Goal: Obtain resource: Obtain resource

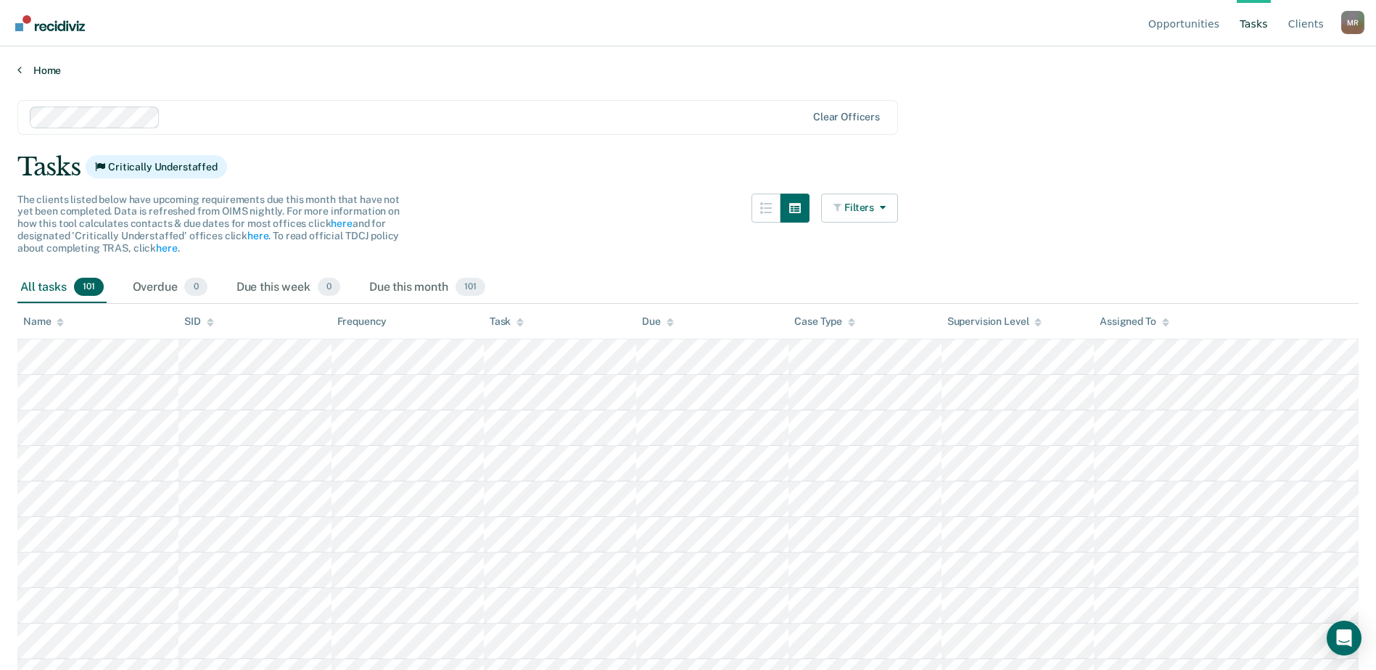
click at [41, 69] on link "Home" at bounding box center [687, 70] width 1341 height 13
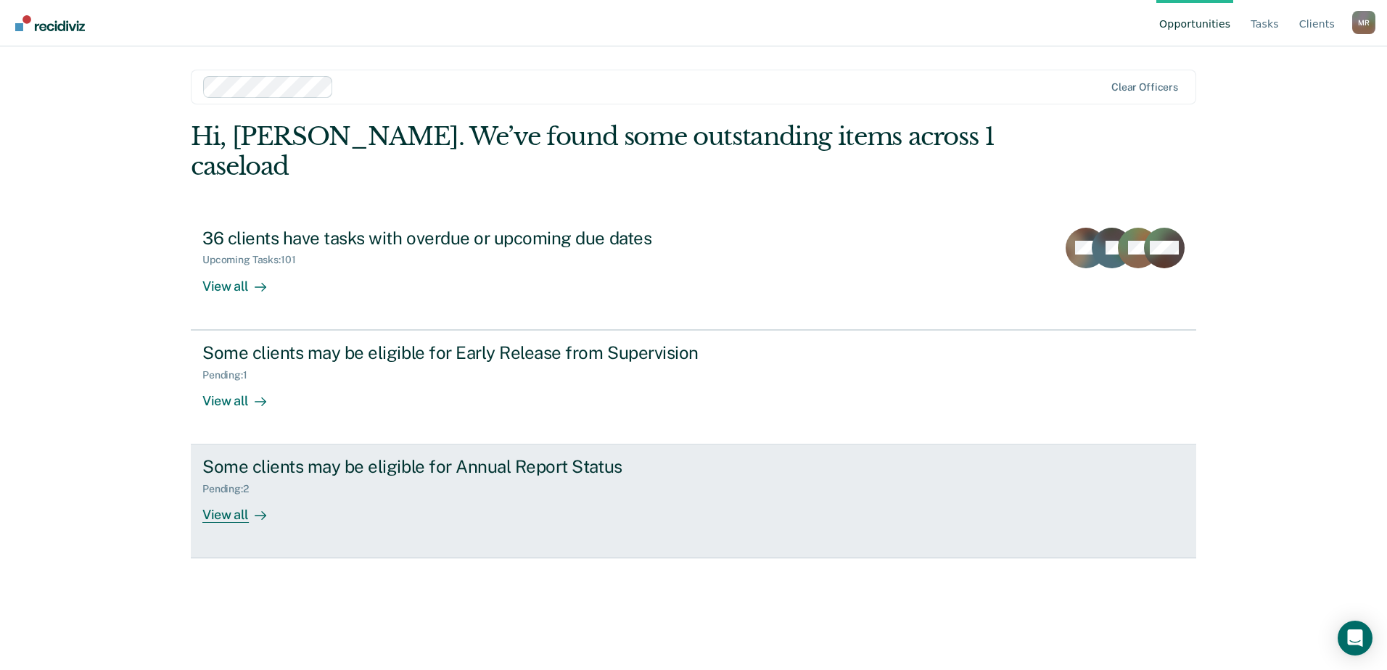
click at [394, 456] on div "Some clients may be eligible for Annual Report Status" at bounding box center [456, 466] width 509 height 21
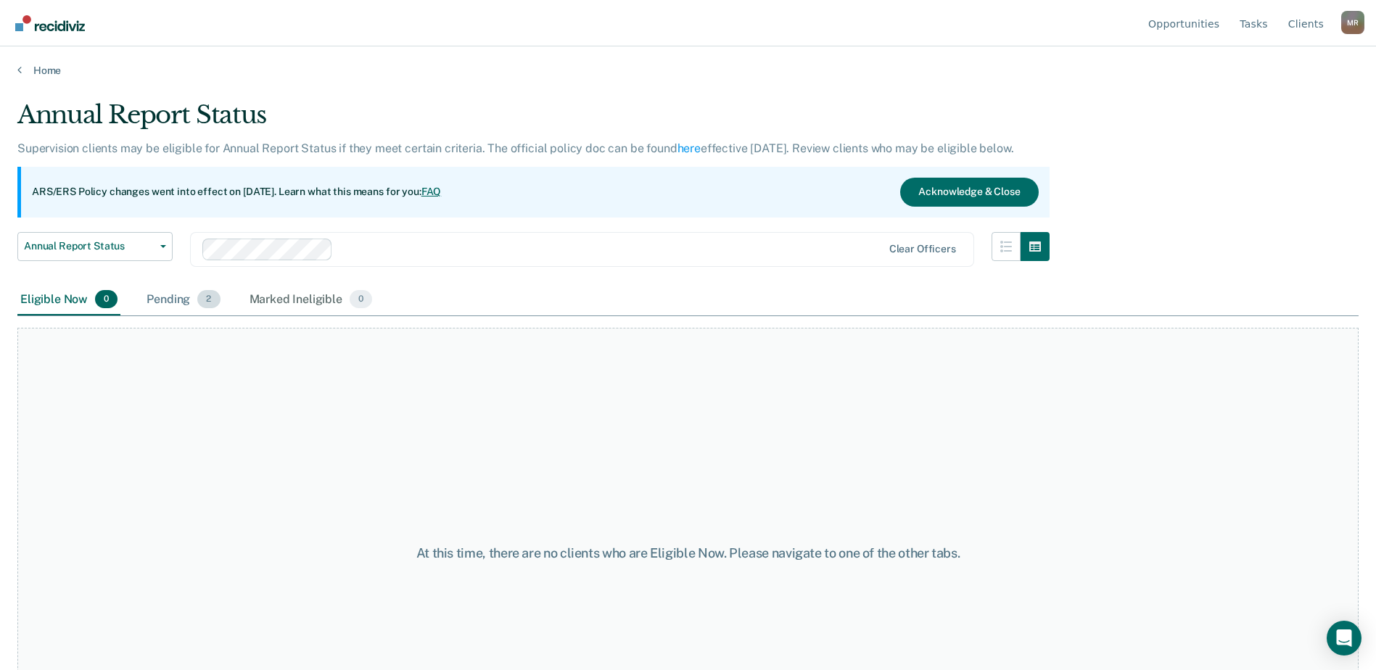
click at [191, 300] on div "Pending 2" at bounding box center [183, 300] width 79 height 32
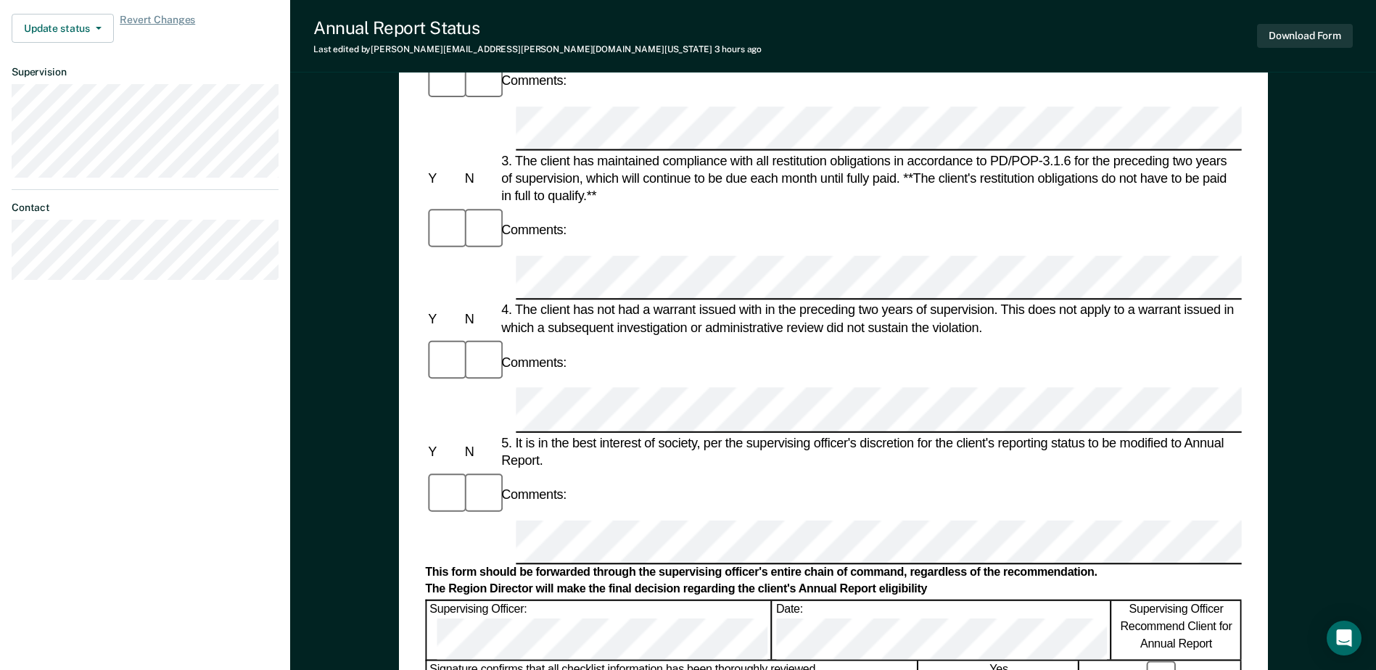
scroll to position [580, 0]
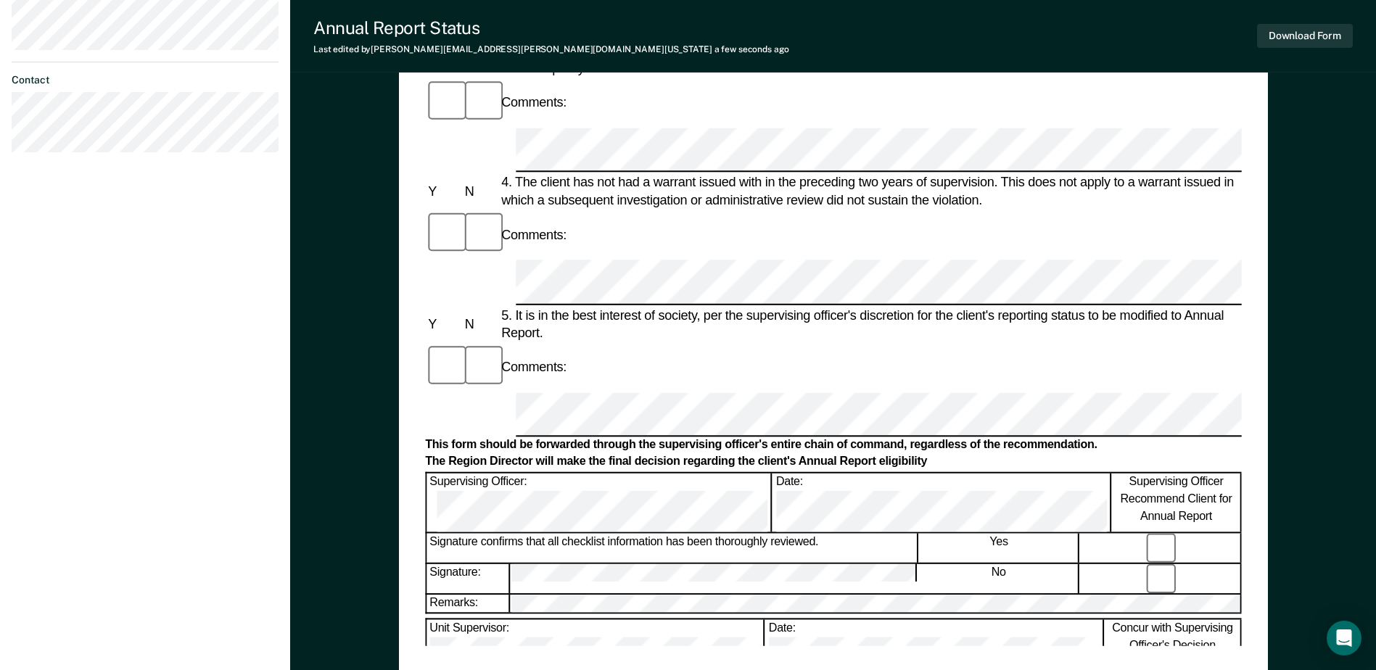
click at [966, 44] on div "Annual Report Status Last edited by [PERSON_NAME][EMAIL_ADDRESS][PERSON_NAME][D…" at bounding box center [833, 36] width 1086 height 73
click at [1272, 34] on button "Download Form" at bounding box center [1305, 36] width 96 height 24
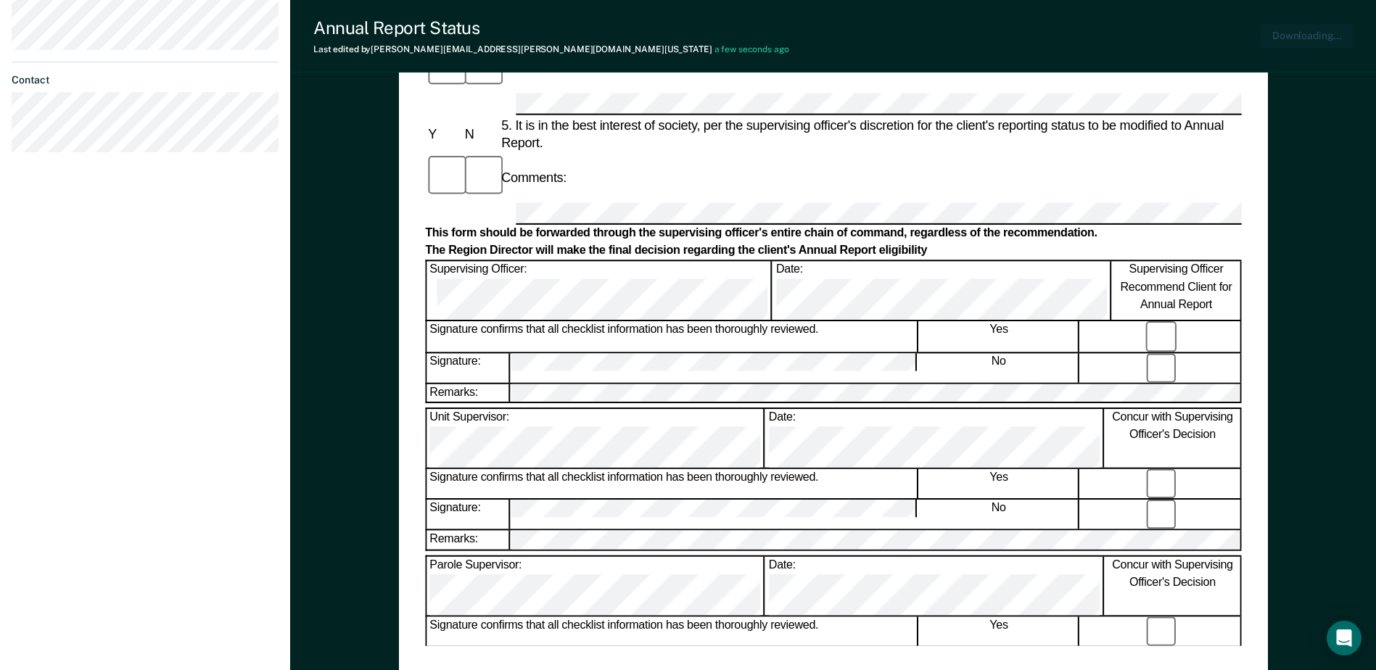
scroll to position [0, 0]
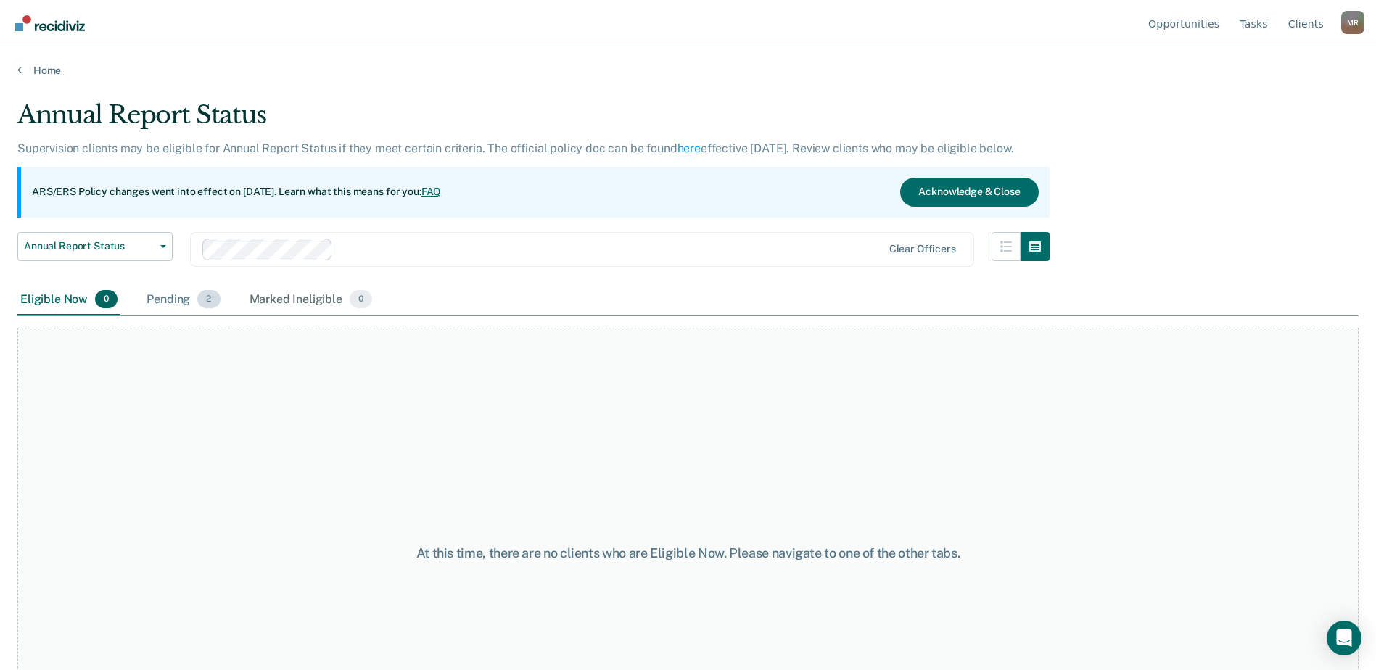
click at [183, 297] on div "Pending 2" at bounding box center [183, 300] width 79 height 32
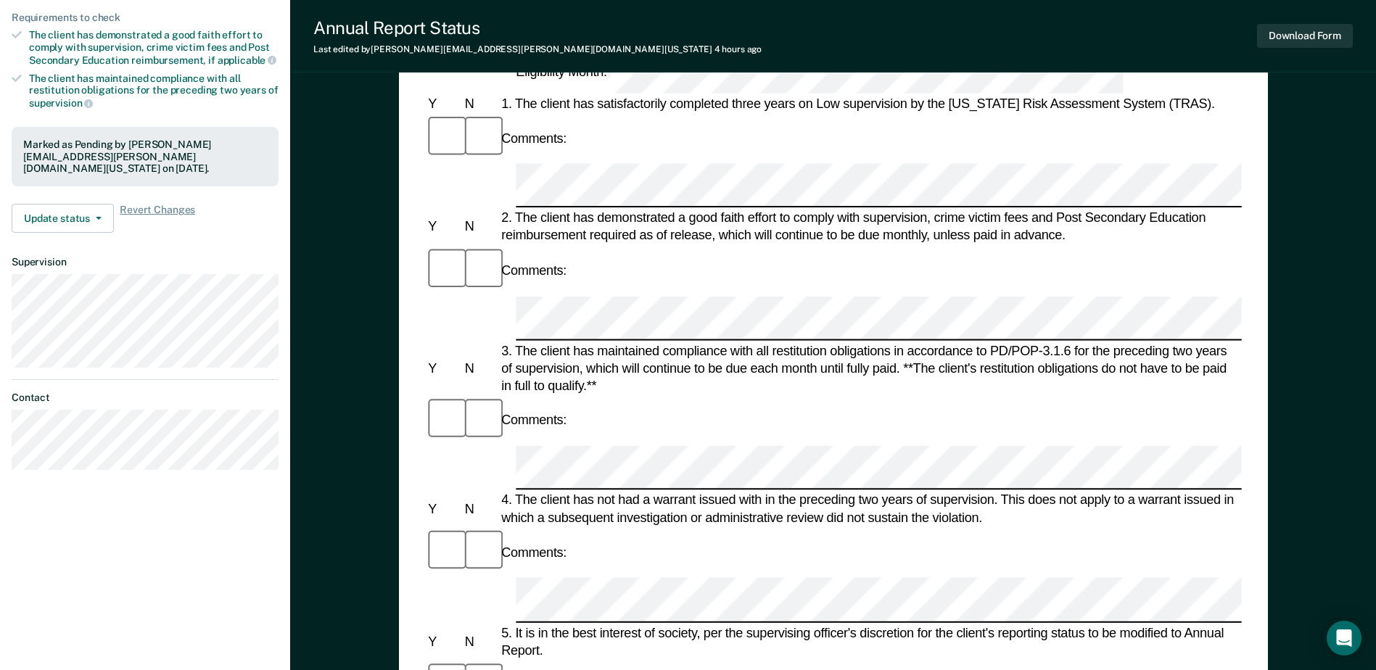
scroll to position [435, 0]
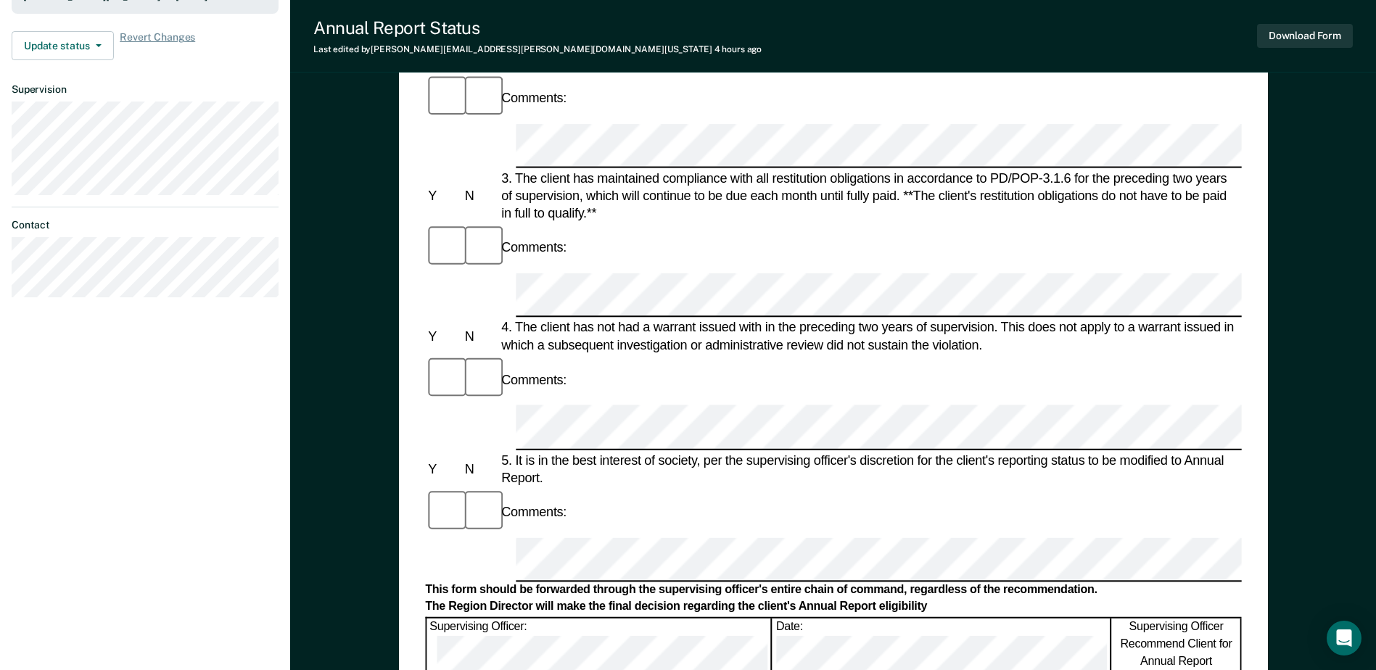
click at [1337, 237] on div "Annual Reporting Checklist, Recommendation, and Determination Form Clients who …" at bounding box center [833, 293] width 1086 height 1276
click at [1320, 36] on button "Download Form" at bounding box center [1305, 36] width 96 height 24
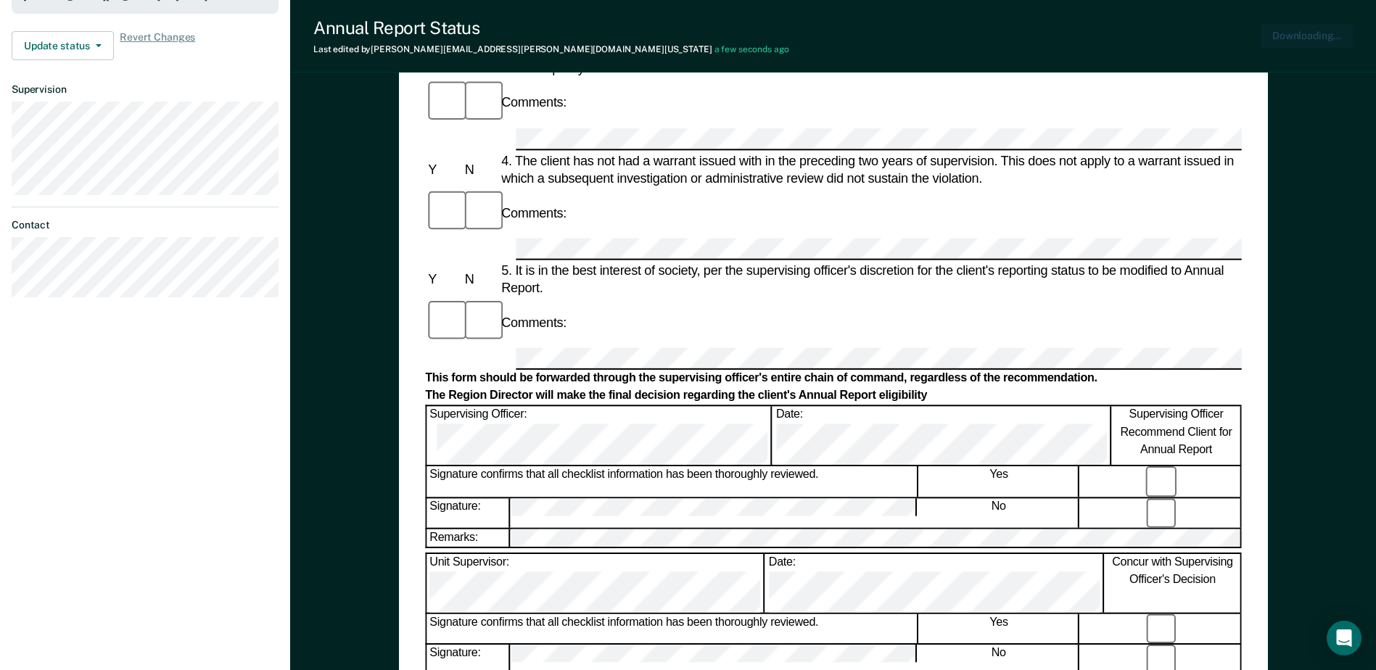
scroll to position [0, 0]
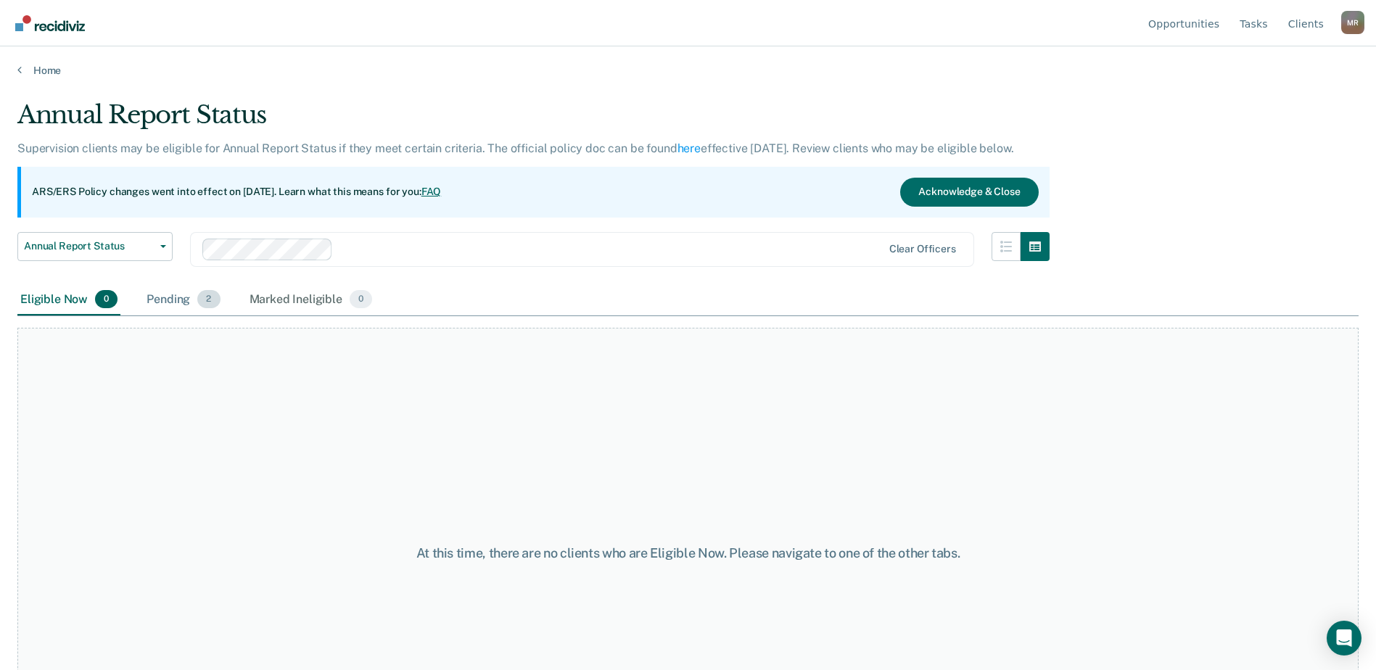
click at [189, 296] on div "Pending 2" at bounding box center [183, 300] width 79 height 32
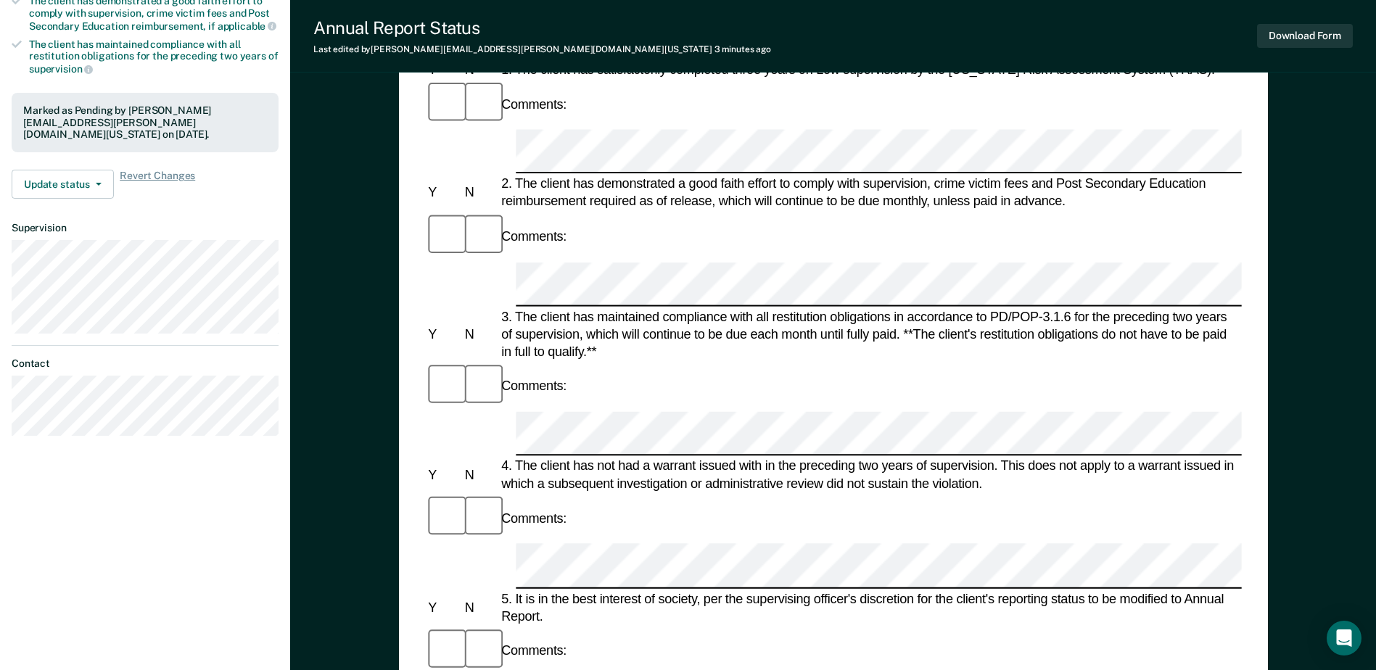
scroll to position [290, 0]
